Goal: Find specific page/section: Find specific page/section

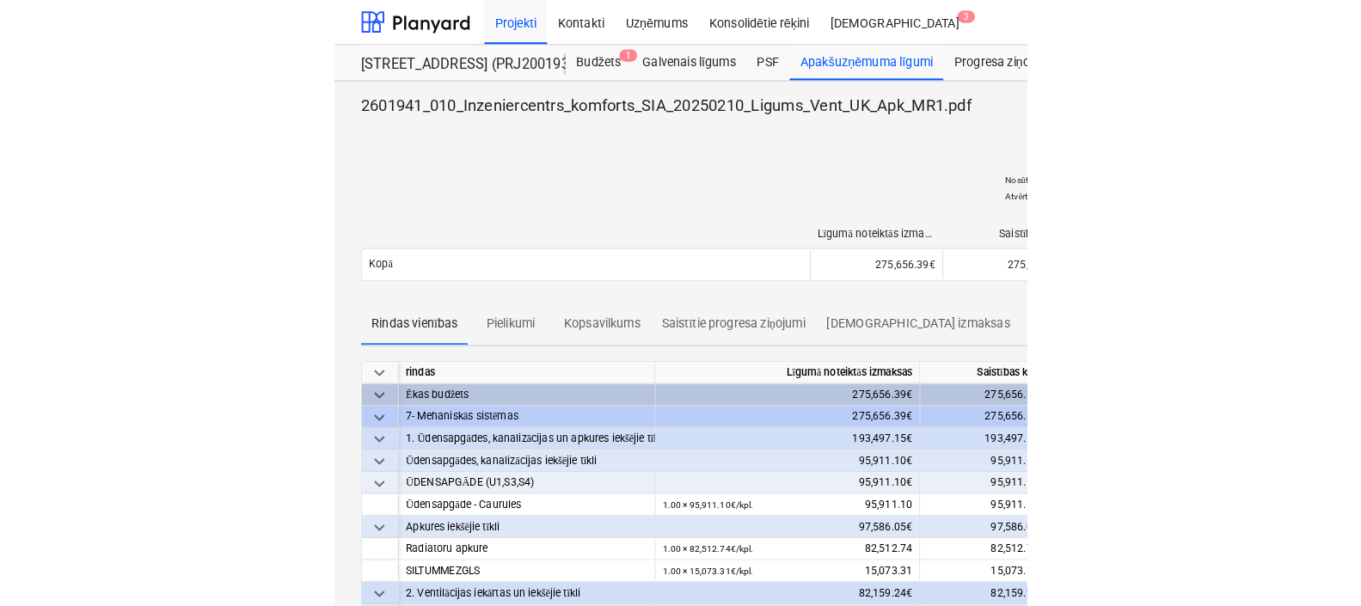
scroll to position [1075, 0]
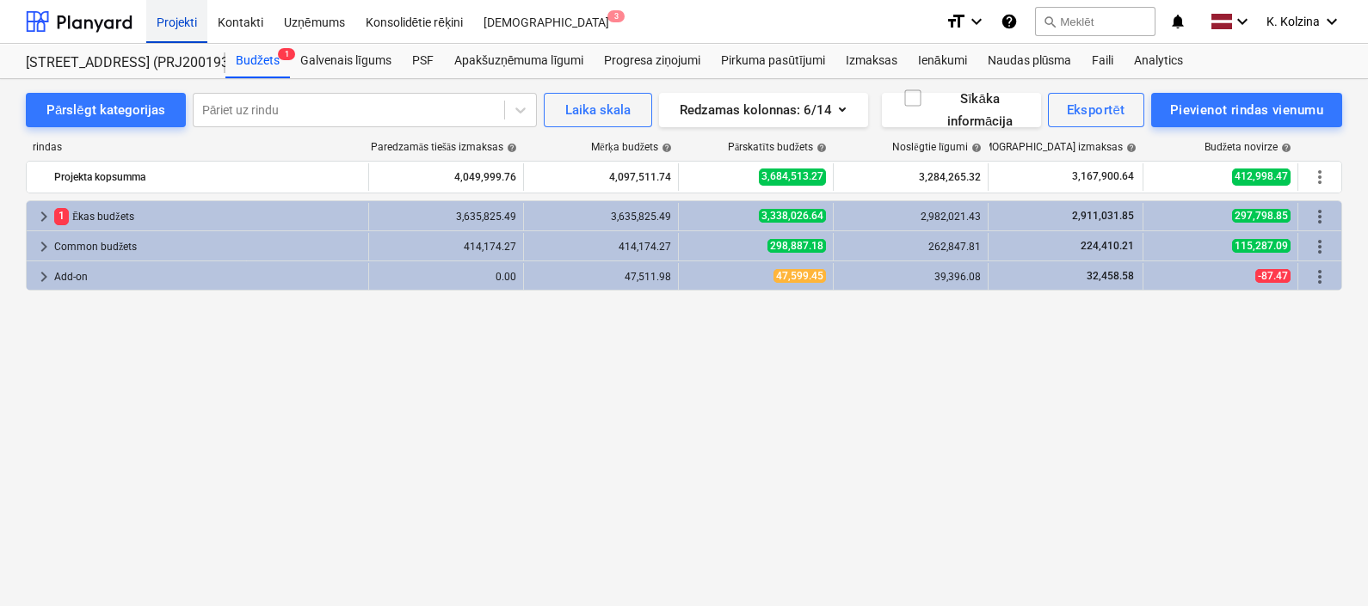
drag, startPoint x: 177, startPoint y: 18, endPoint x: 202, endPoint y: 38, distance: 31.8
click at [178, 17] on div "Projekti" at bounding box center [176, 21] width 61 height 44
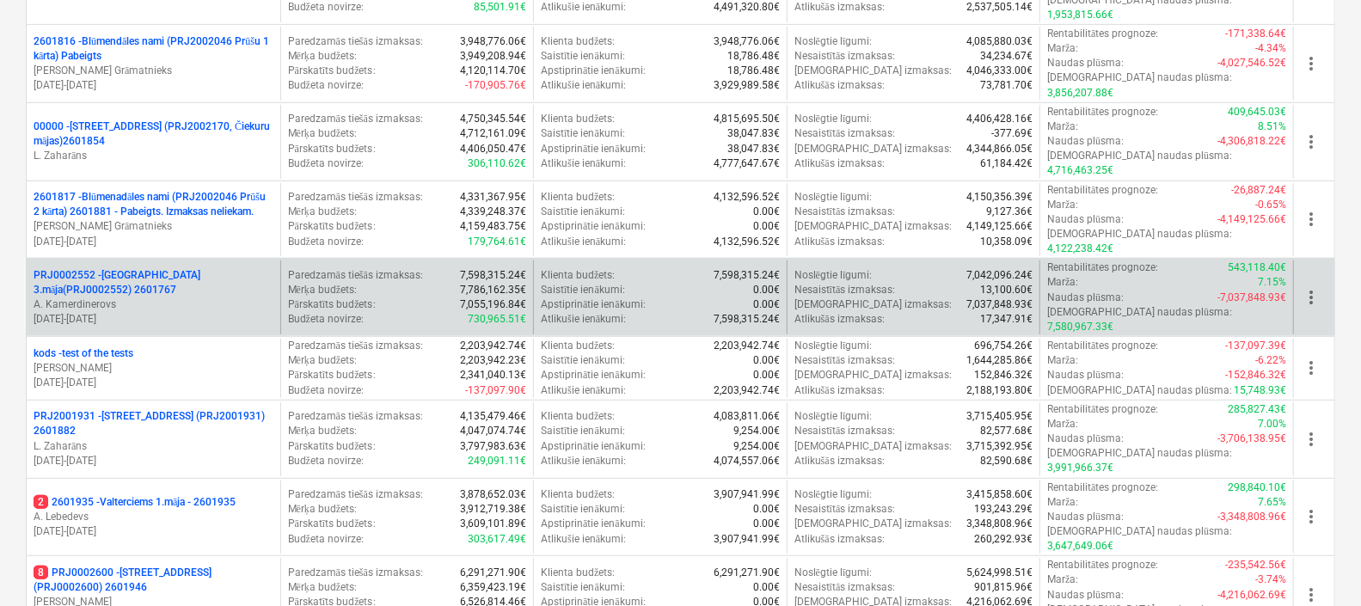
scroll to position [429, 0]
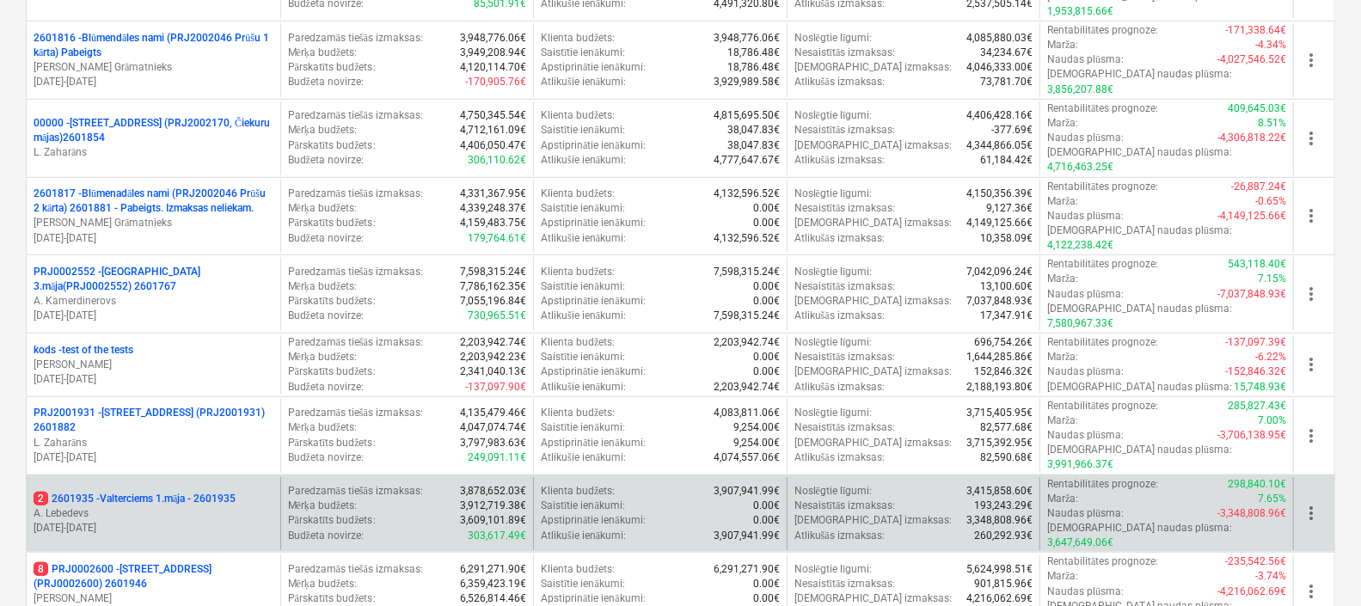
click at [195, 492] on p "2 2601935 - Valterciems 1.māja - 2601935" at bounding box center [135, 499] width 202 height 15
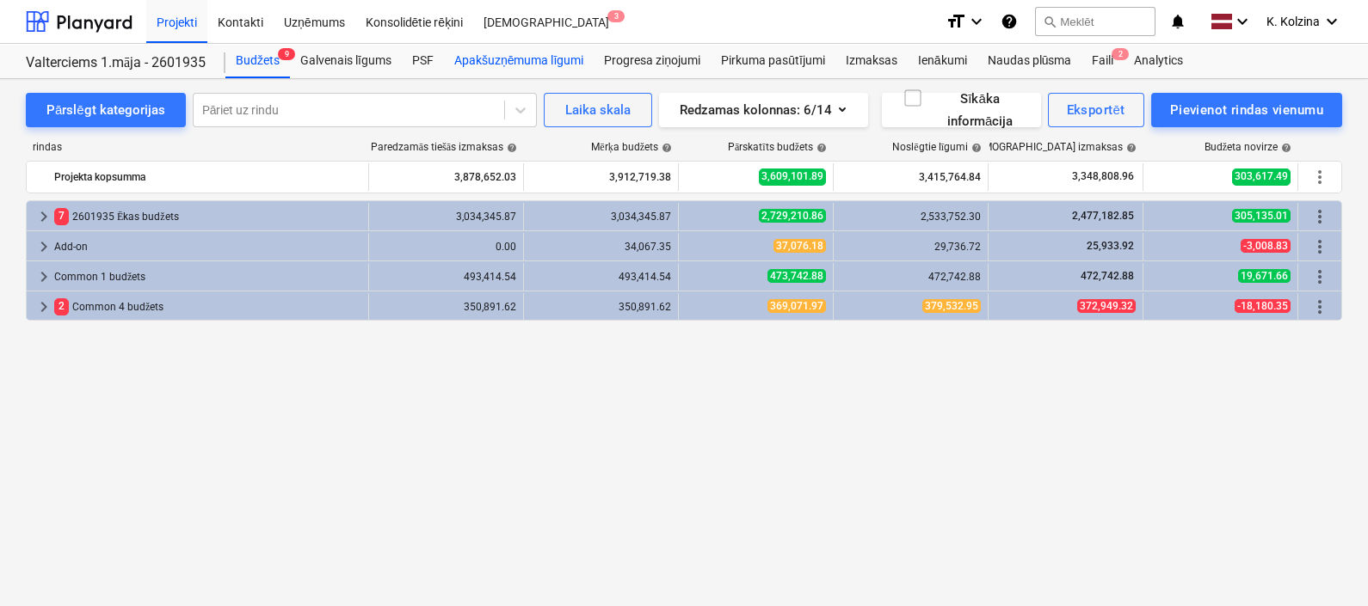
click at [526, 65] on div "Apakšuzņēmuma līgumi" at bounding box center [519, 61] width 150 height 34
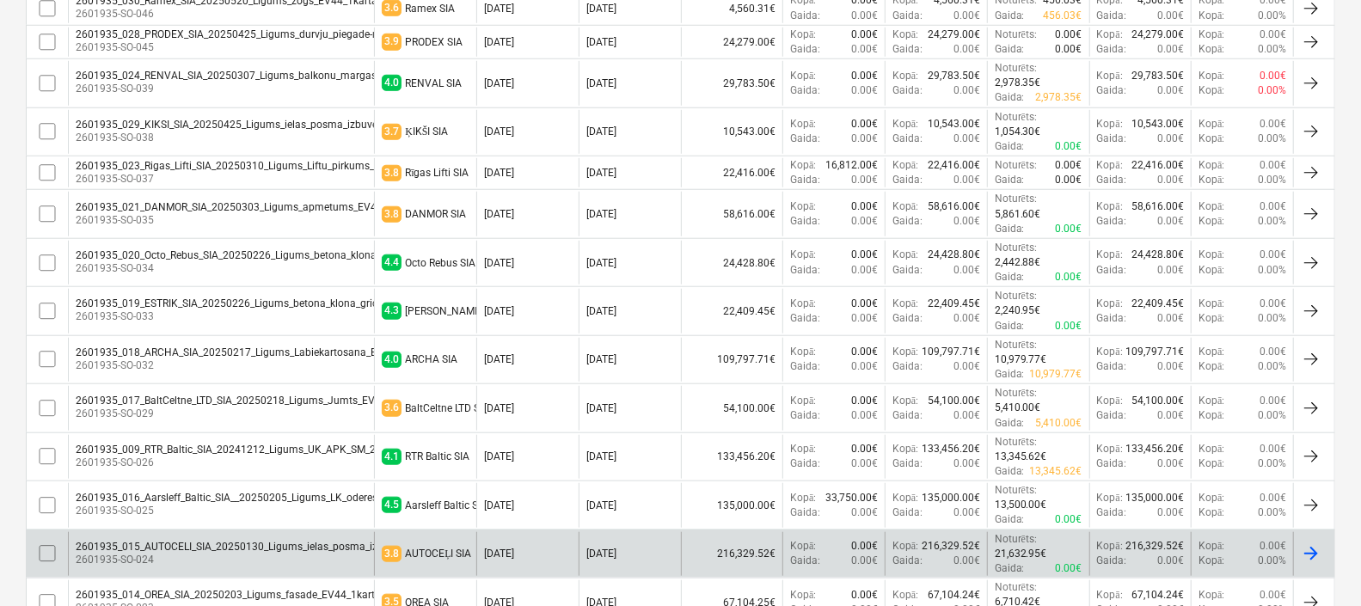
scroll to position [1075, 0]
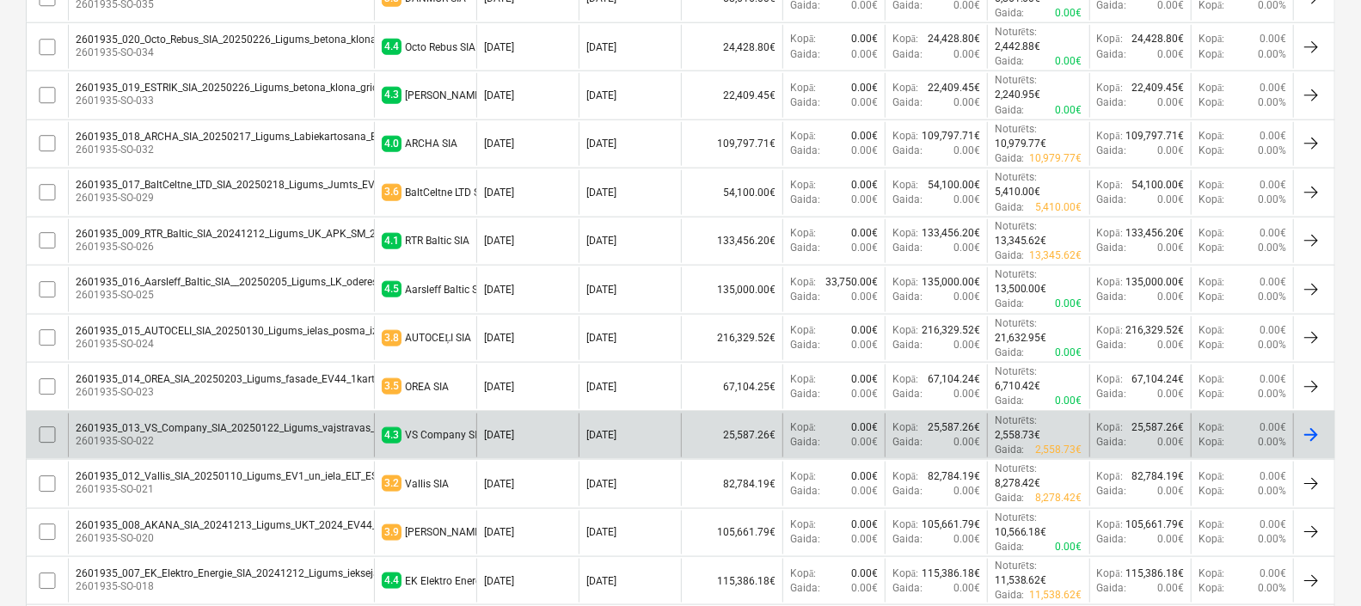
click at [245, 415] on div "2601935_013_VS_Company_SIA_20250122_Ligums_vajstravas_EV44_1karta.pdf 2601935-S…" at bounding box center [221, 436] width 306 height 44
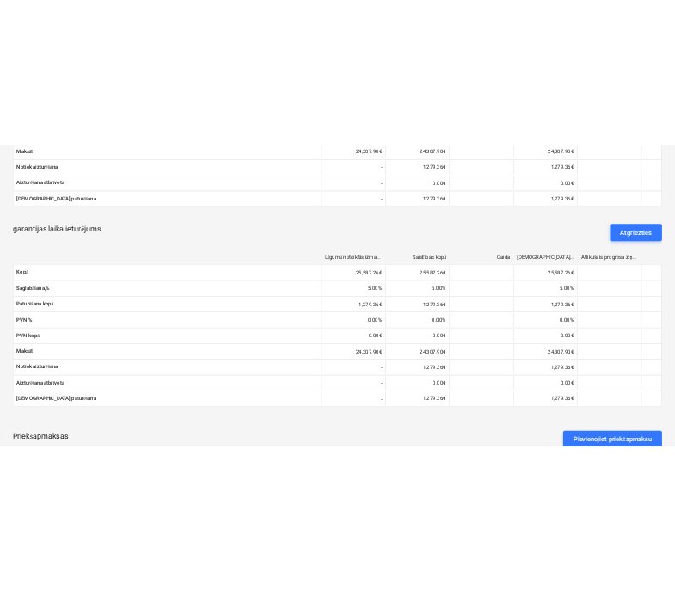
scroll to position [968, 0]
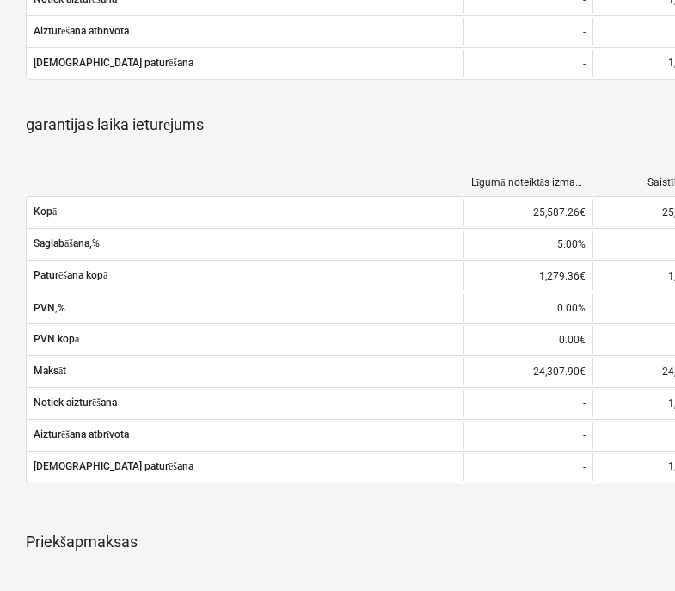
drag, startPoint x: 346, startPoint y: 544, endPoint x: 345, endPoint y: 534, distance: 9.5
click at [345, 540] on div "Priekšapmaksas Pievienojiet priekšapmaksu" at bounding box center [588, 549] width 1125 height 62
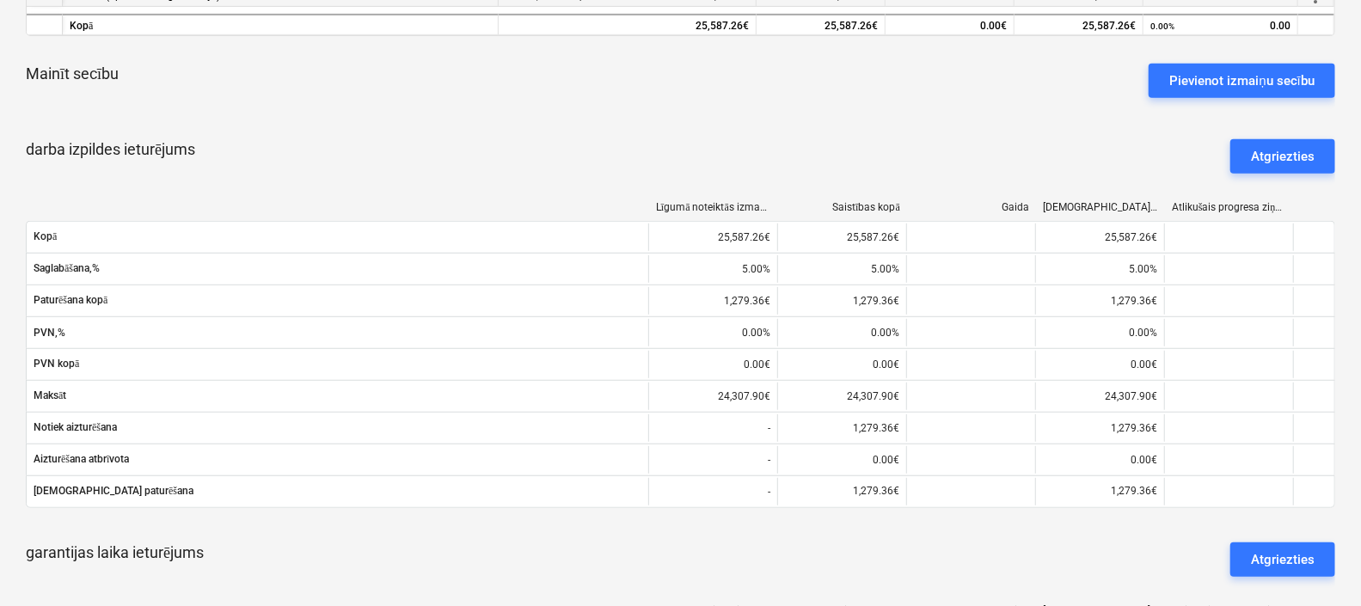
scroll to position [0, 0]
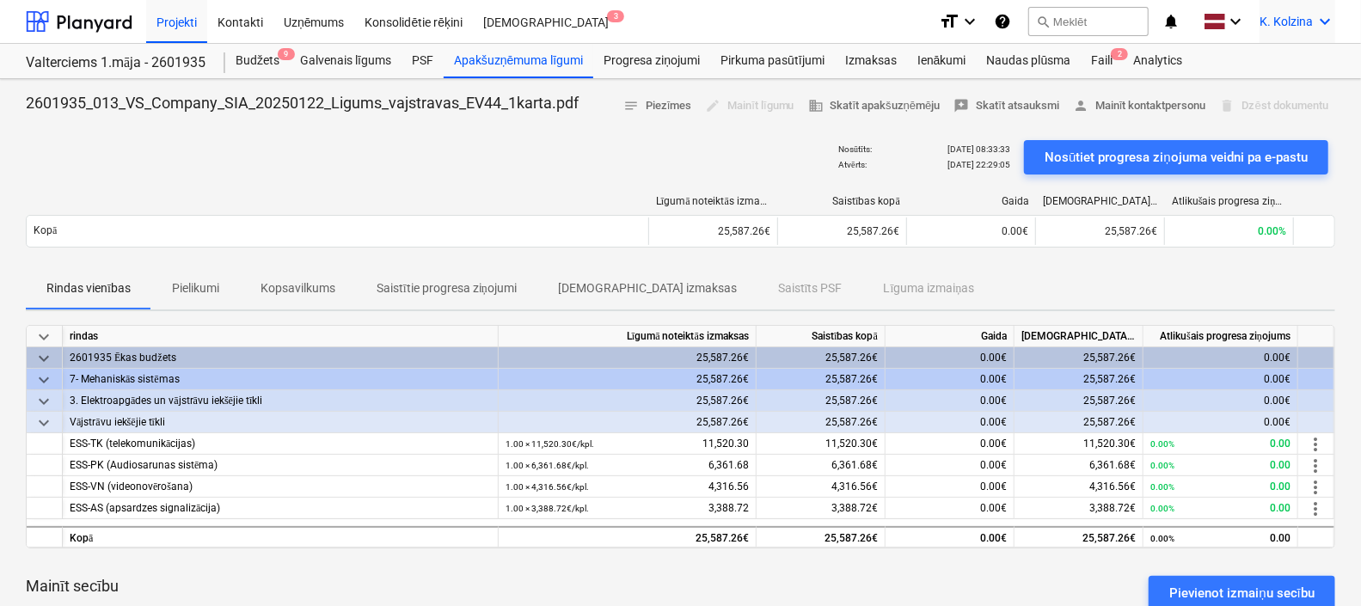
click at [674, 15] on icon "keyboard_arrow_down" at bounding box center [1325, 21] width 21 height 21
click at [674, 89] on div "Izlogoties" at bounding box center [1283, 96] width 103 height 28
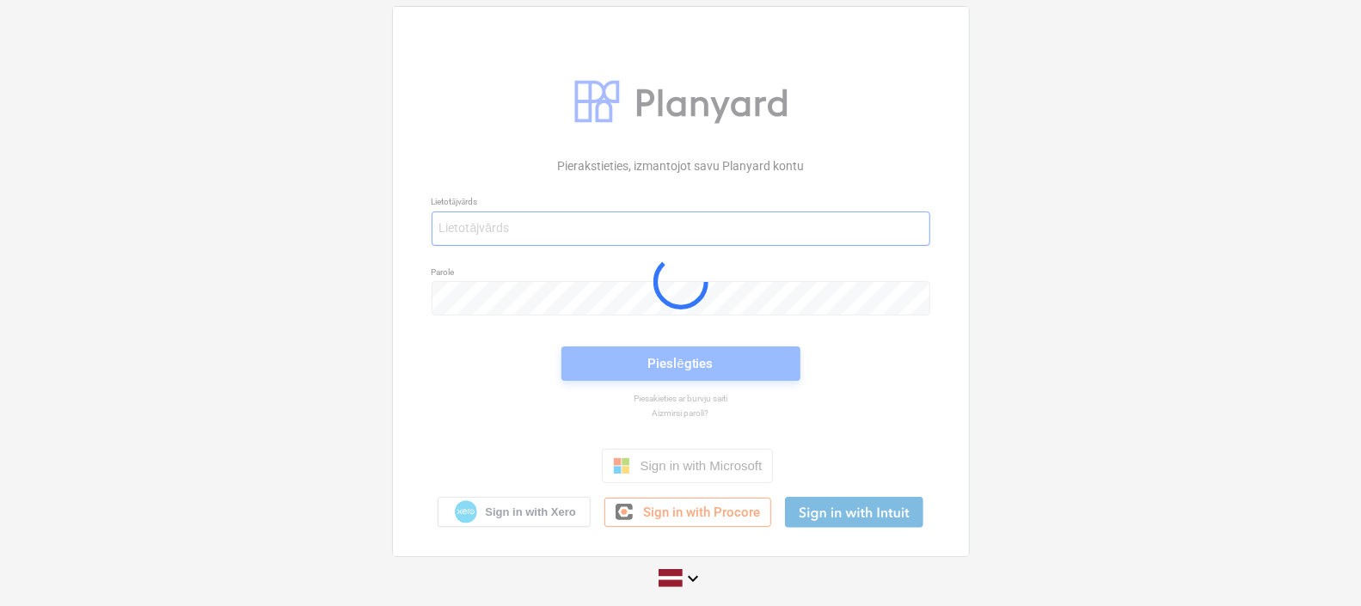
type input "[PERSON_NAME][EMAIL_ADDRESS][DOMAIN_NAME]"
